Goal: Check status

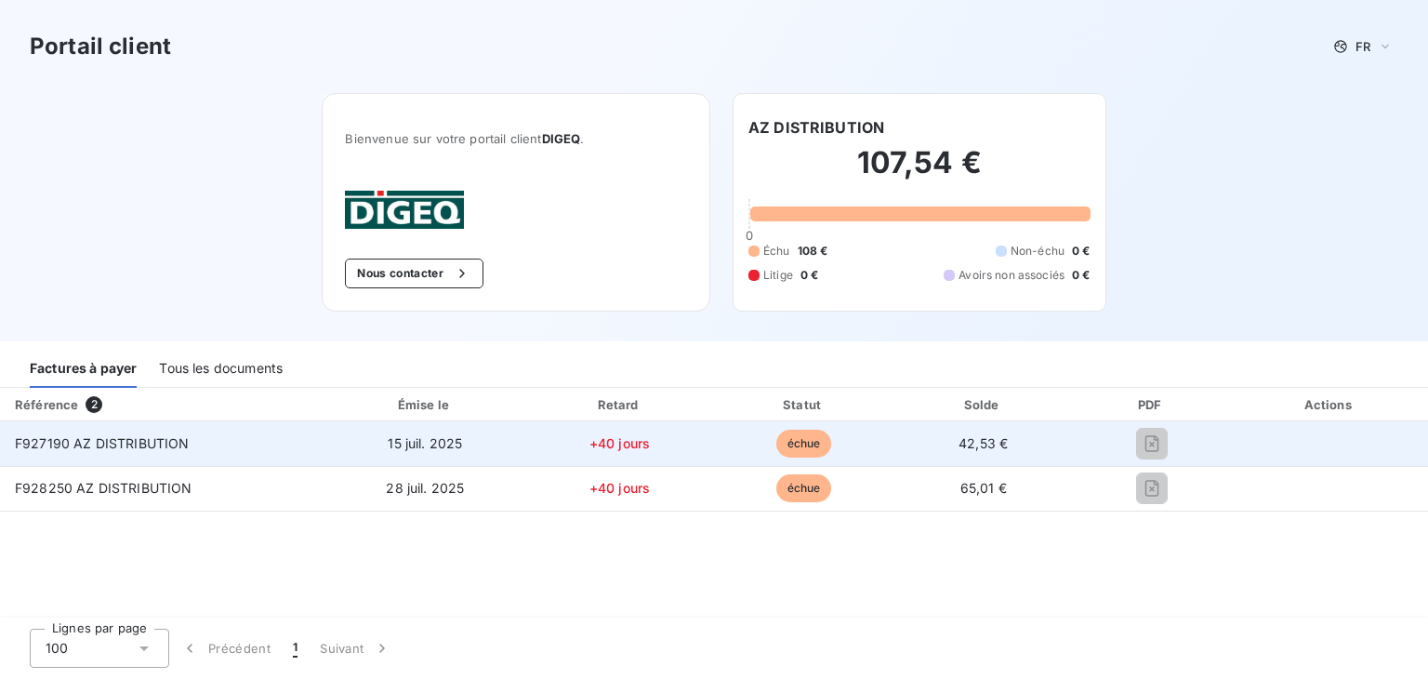
click at [919, 443] on td "42,53 €" at bounding box center [983, 443] width 178 height 45
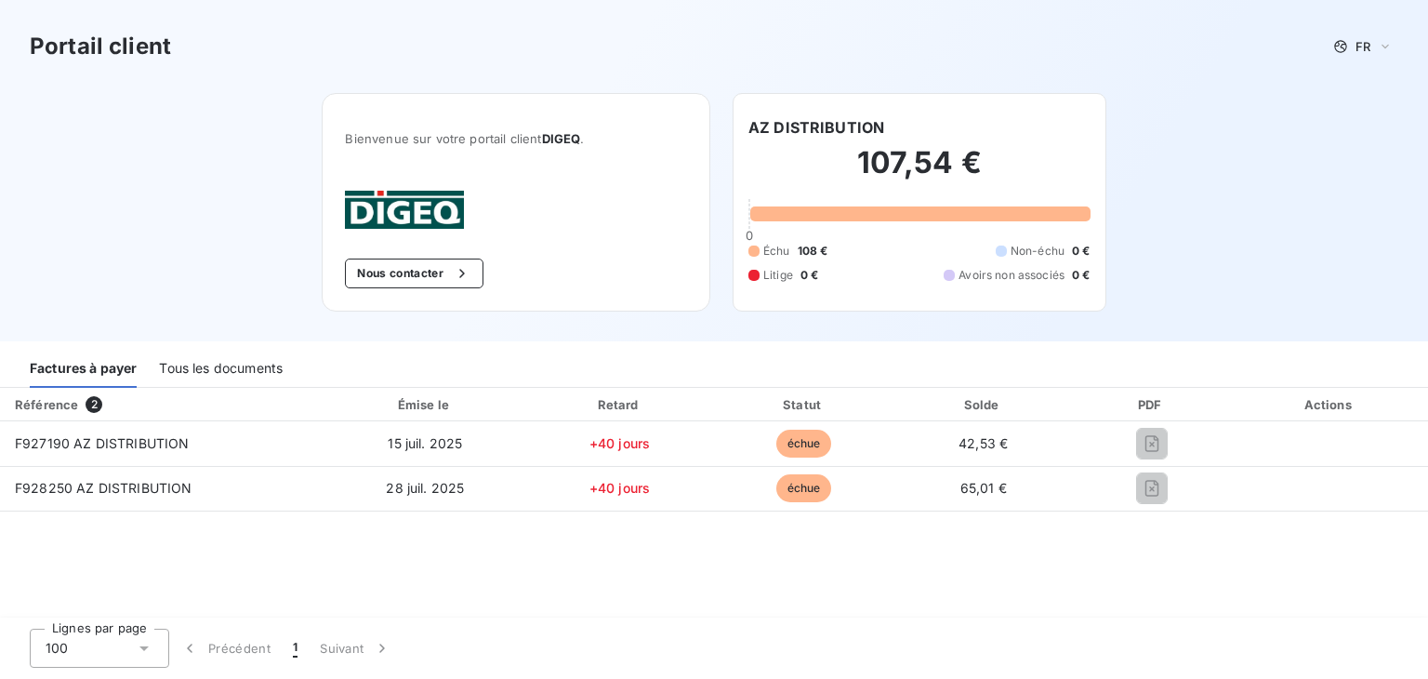
click at [268, 370] on div "Tous les documents" at bounding box center [221, 368] width 124 height 39
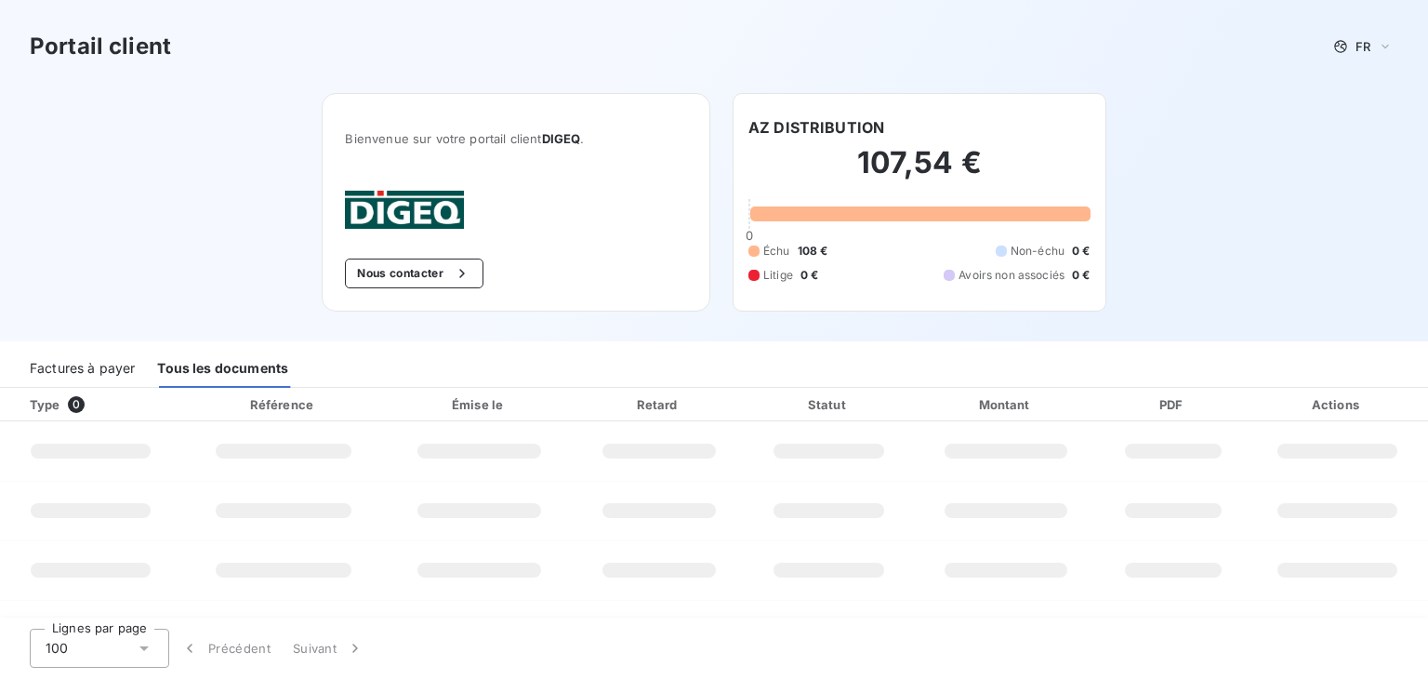
click at [125, 227] on div "Portail client FR Bienvenue sur votre portail client DIGEQ . Nous contacter AZ …" at bounding box center [714, 170] width 1428 height 341
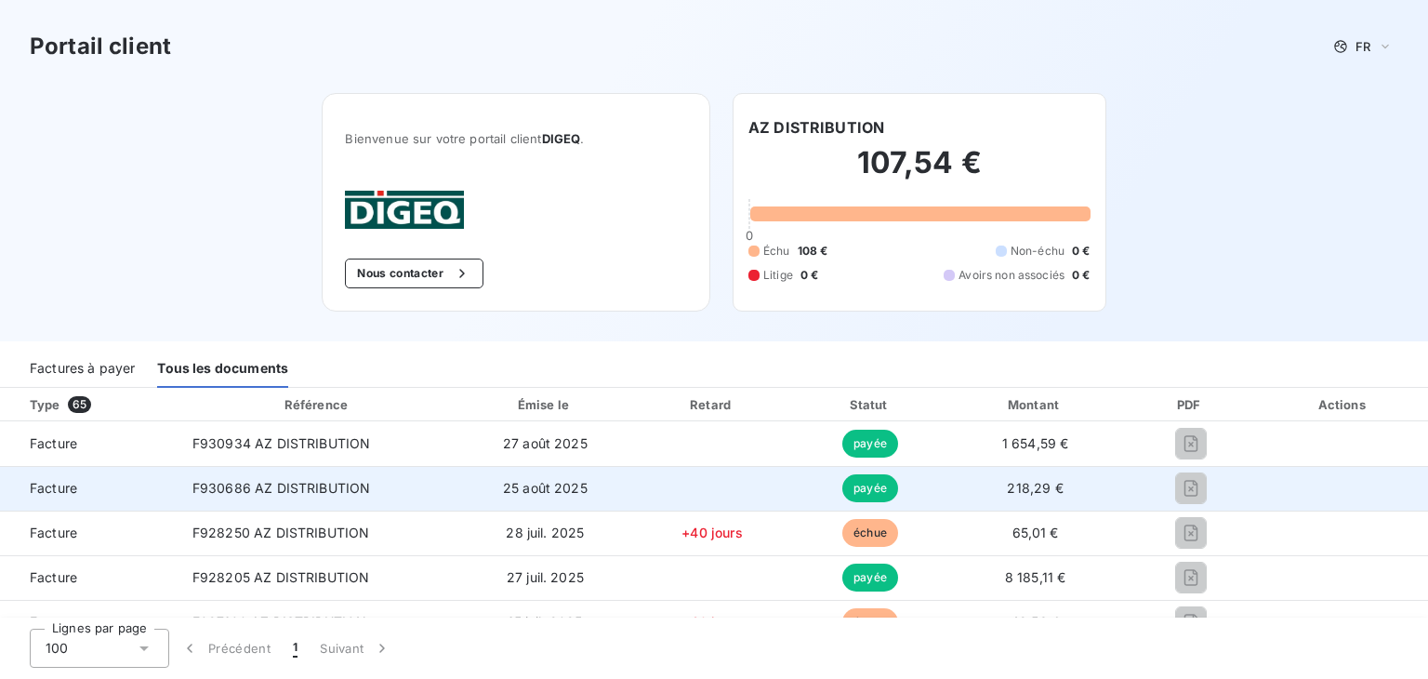
click at [1192, 508] on td at bounding box center [1190, 488] width 137 height 45
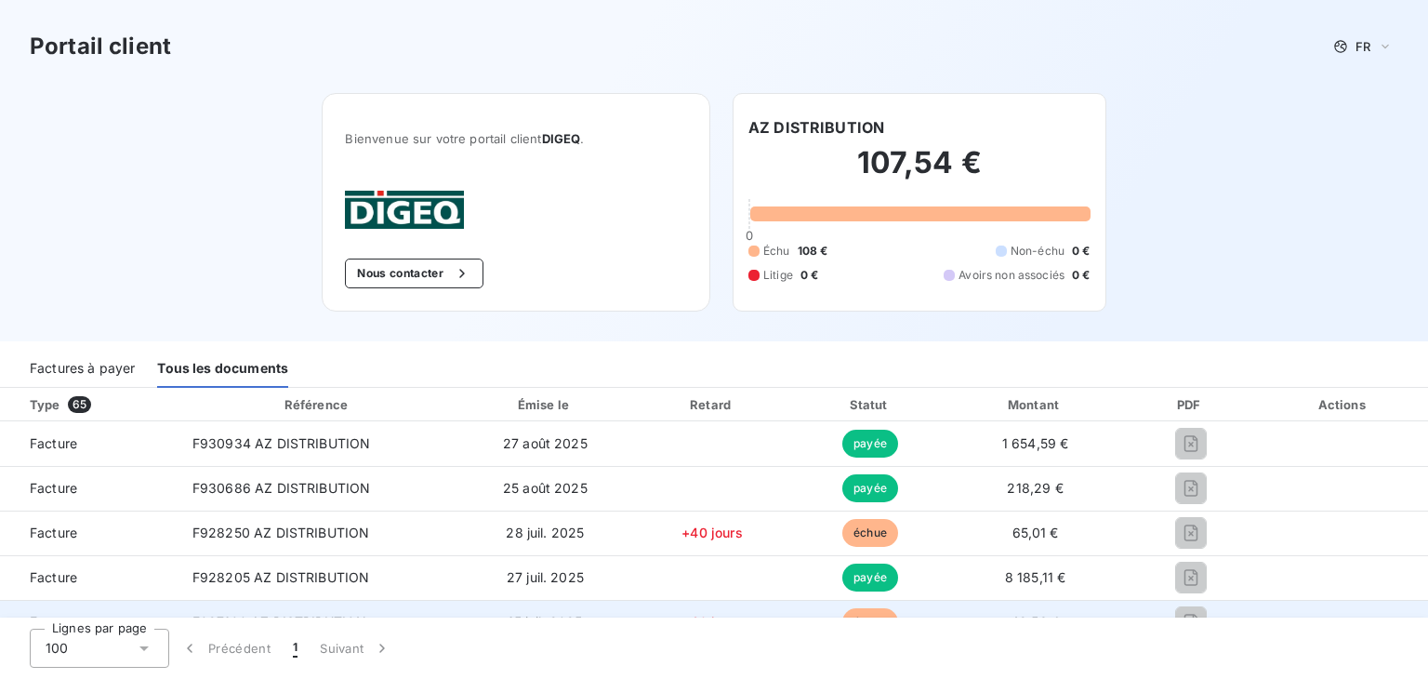
click at [904, 603] on td "échue" at bounding box center [870, 622] width 156 height 45
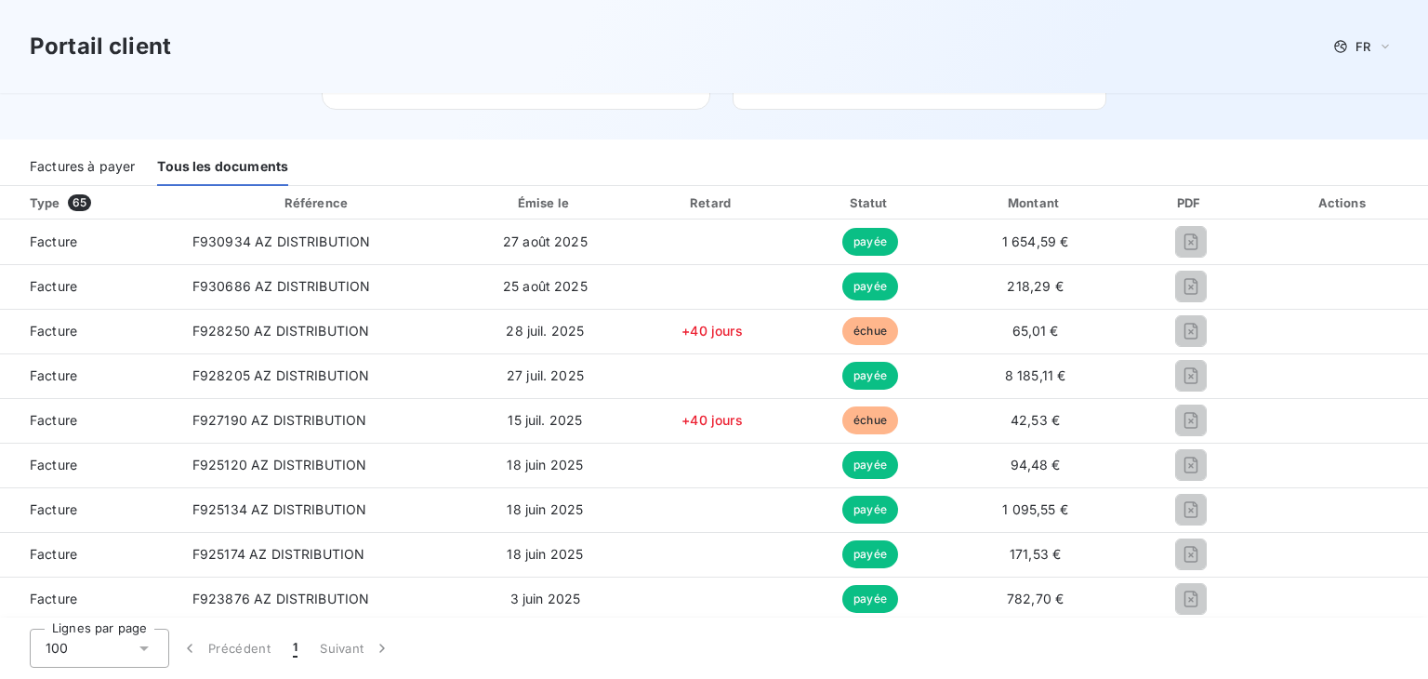
scroll to position [198, 0]
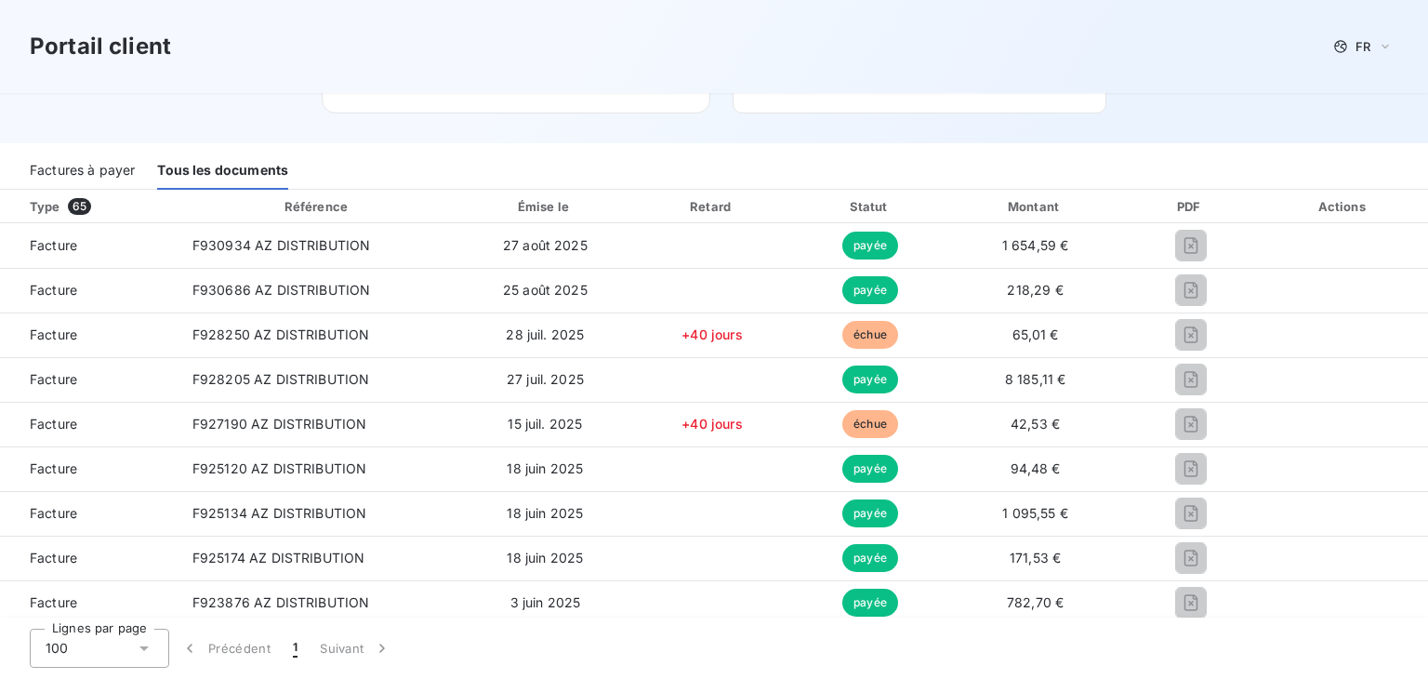
click at [111, 170] on div "Factures à payer" at bounding box center [82, 170] width 105 height 39
